Goal: Find specific page/section: Find specific page/section

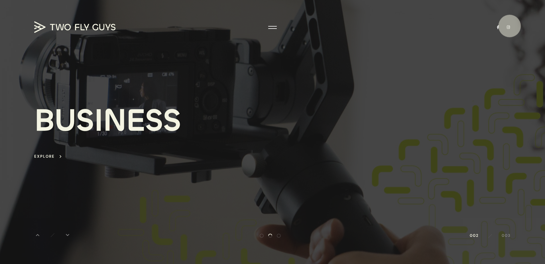
click at [511, 26] on link at bounding box center [508, 27] width 5 height 4
click at [276, 26] on div at bounding box center [272, 26] width 9 height 1
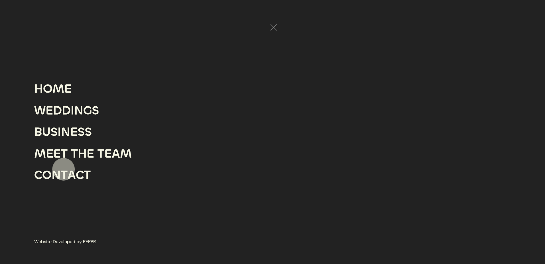
click at [64, 169] on div "T" at bounding box center [64, 174] width 7 height 21
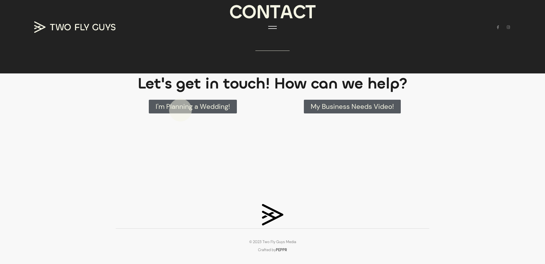
click at [181, 110] on span "I'm Planning a Wedding!" at bounding box center [193, 106] width 74 height 7
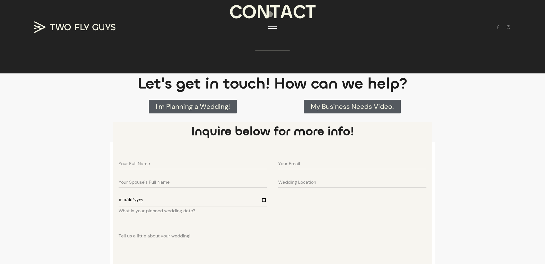
click at [270, 14] on div "T" at bounding box center [275, 12] width 10 height 24
click at [274, 26] on div at bounding box center [272, 28] width 9 height 6
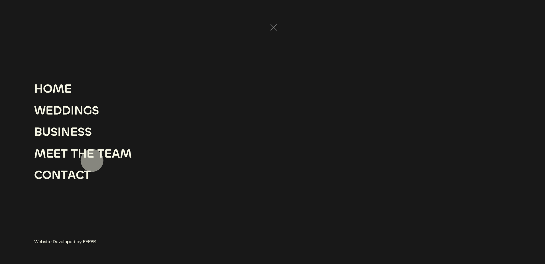
click at [93, 161] on div "E" at bounding box center [90, 153] width 7 height 21
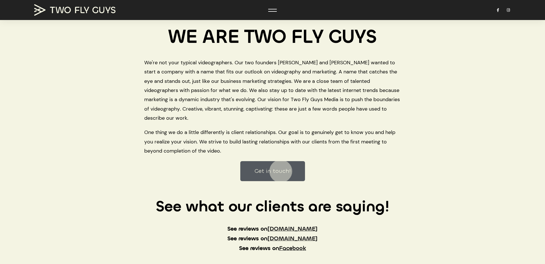
click at [282, 171] on span "Get in touch!" at bounding box center [273, 171] width 36 height 6
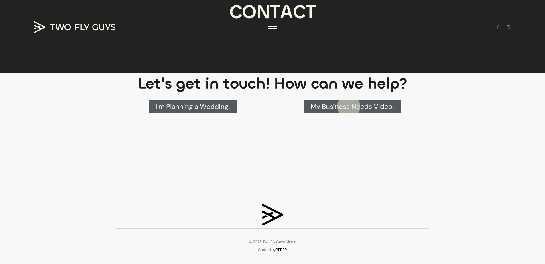
click at [348, 106] on span "My Business Needs Video!" at bounding box center [352, 106] width 83 height 7
